Goal: Find specific page/section: Find specific page/section

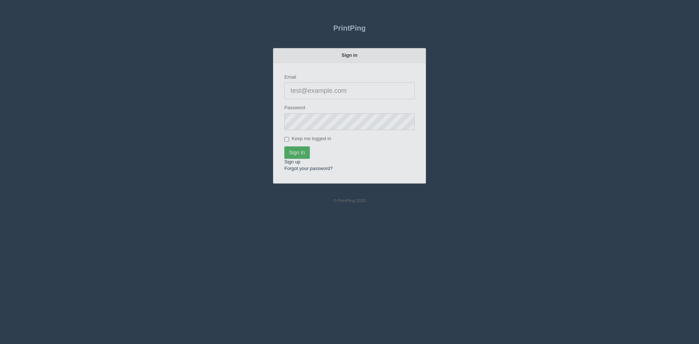
type input "[PERSON_NAME][EMAIL_ADDRESS][DOMAIN_NAME]"
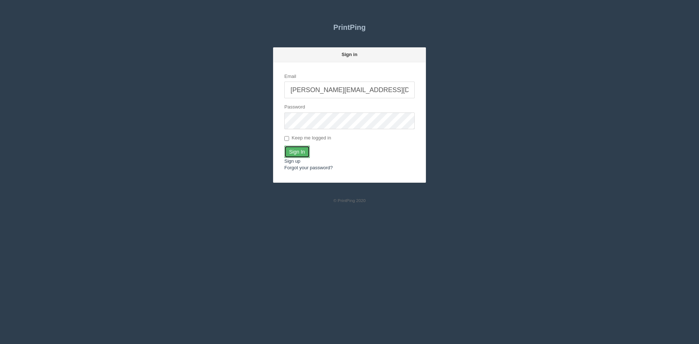
click at [286, 149] on input "Sign In" at bounding box center [296, 152] width 25 height 12
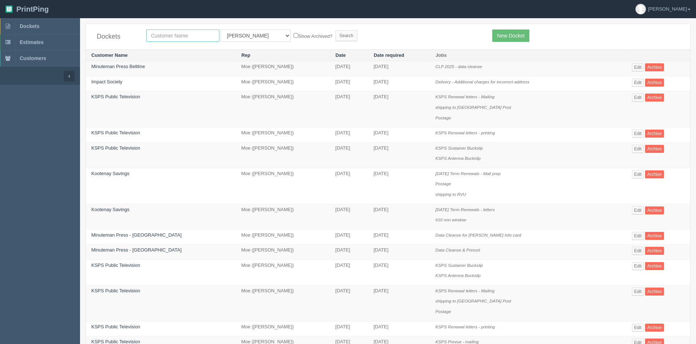
click at [189, 35] on input "text" at bounding box center [182, 35] width 73 height 12
type input "edge sch"
click at [232, 37] on select "All Users Ali Ali Test 1 Aly Amy Ankit Arif Brandon Dan France Greg Jim Mark Ma…" at bounding box center [256, 35] width 70 height 12
select select
click at [221, 29] on select "All Users Ali Ali Test 1 Aly Amy Ankit Arif Brandon Dan France Greg Jim Mark Ma…" at bounding box center [256, 35] width 70 height 12
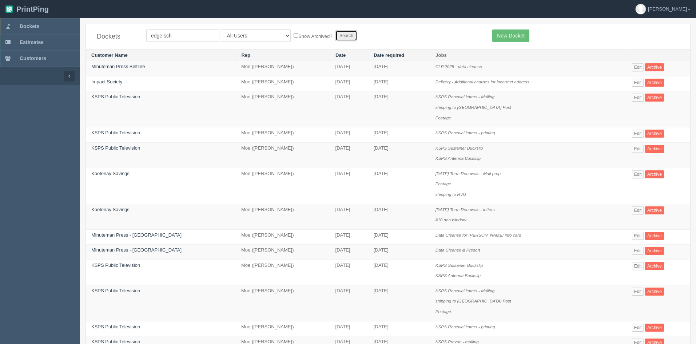
click at [336, 34] on input "Search" at bounding box center [347, 35] width 22 height 11
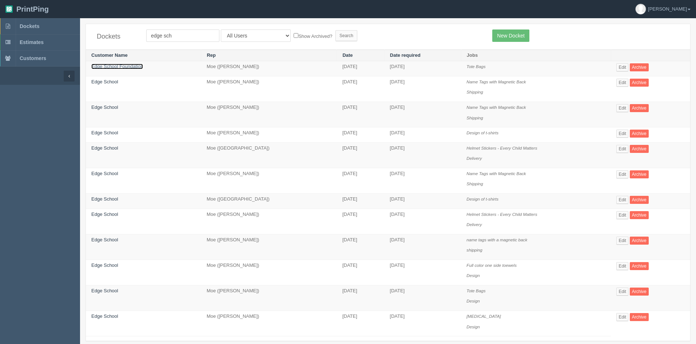
click at [121, 67] on link "Edge School Foundation" at bounding box center [117, 66] width 52 height 5
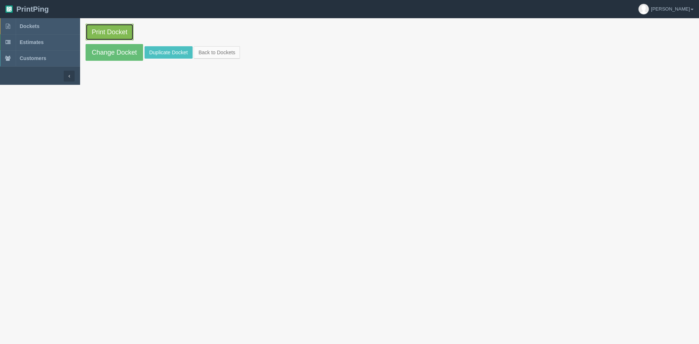
click at [106, 32] on link "Print Docket" at bounding box center [110, 32] width 48 height 17
